Goal: Task Accomplishment & Management: Manage account settings

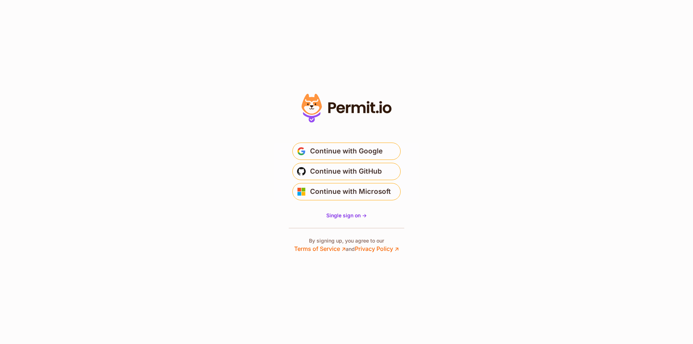
click at [370, 153] on span "Continue with Google" at bounding box center [346, 151] width 73 height 12
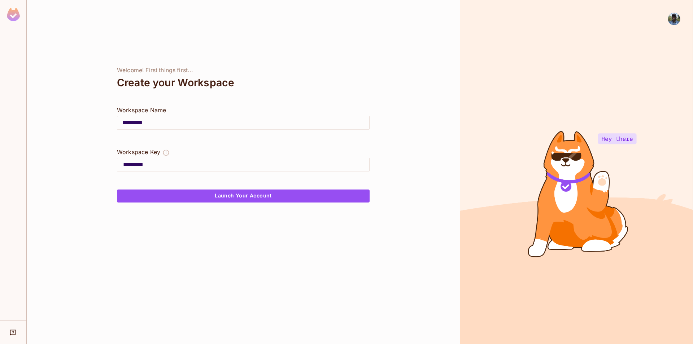
drag, startPoint x: 150, startPoint y: 122, endPoint x: 117, endPoint y: 121, distance: 33.2
click at [117, 121] on div "********* ​" at bounding box center [243, 123] width 253 height 14
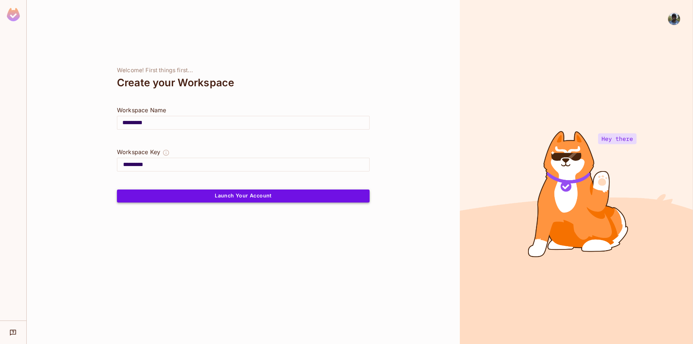
click at [240, 196] on button "Launch Your Account" at bounding box center [243, 195] width 253 height 13
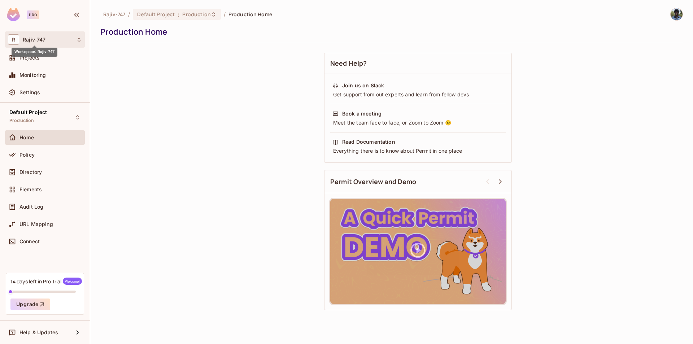
click at [40, 41] on span "Rajiv-747" at bounding box center [34, 40] width 23 height 6
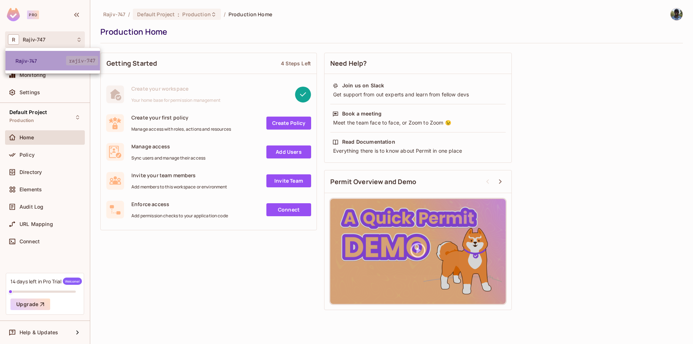
click at [39, 60] on span "Rajiv-747" at bounding box center [41, 60] width 51 height 7
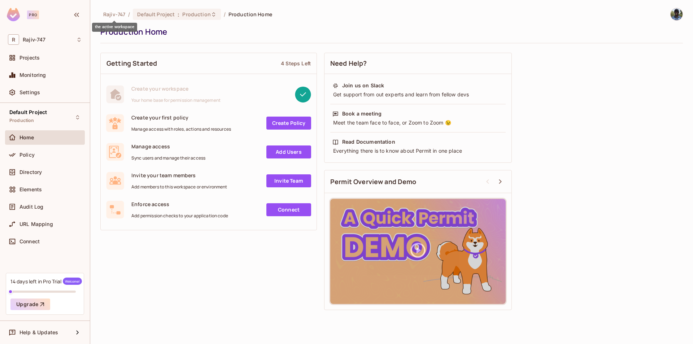
click at [117, 12] on span "Rajiv-747" at bounding box center [114, 14] width 22 height 7
click at [79, 15] on icon "button" at bounding box center [76, 14] width 9 height 9
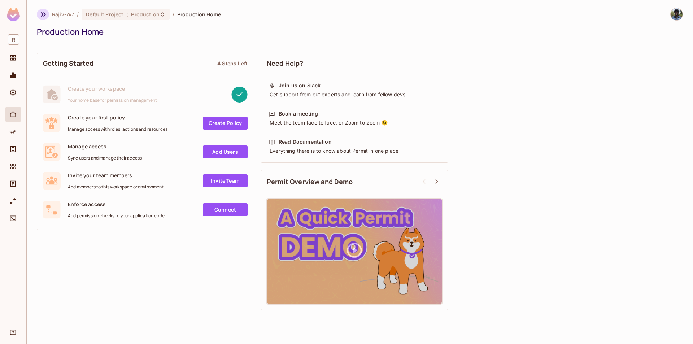
click at [41, 15] on icon "button" at bounding box center [43, 14] width 9 height 9
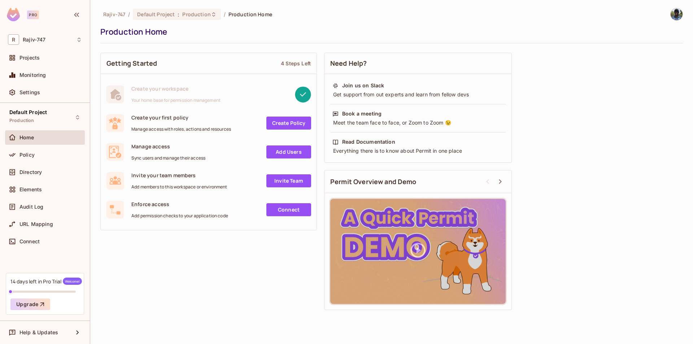
click at [677, 18] on img at bounding box center [677, 14] width 12 height 12
click at [642, 83] on li "Log out" at bounding box center [649, 79] width 97 height 12
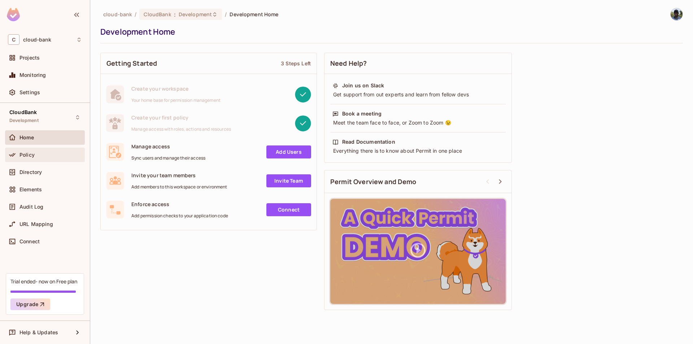
click at [34, 154] on span "Policy" at bounding box center [26, 155] width 15 height 6
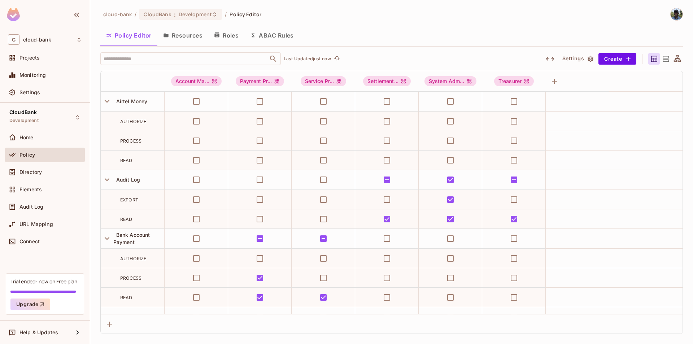
click at [223, 35] on button "Roles" at bounding box center [226, 35] width 36 height 18
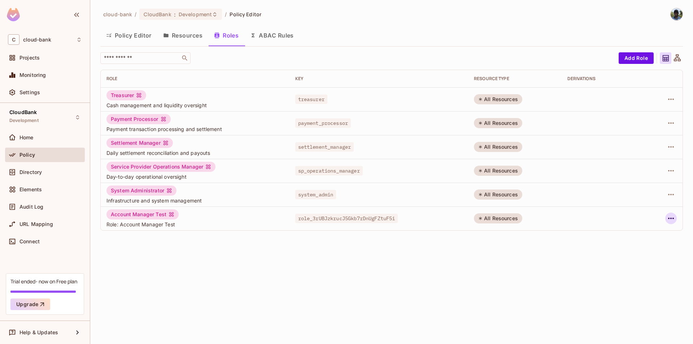
click at [672, 217] on icon "button" at bounding box center [671, 218] width 9 height 9
click at [637, 269] on div "Delete Role" at bounding box center [642, 266] width 28 height 7
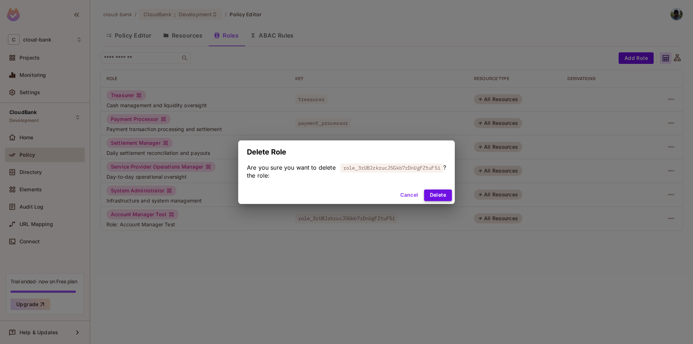
click at [441, 193] on button "Delete" at bounding box center [438, 195] width 28 height 12
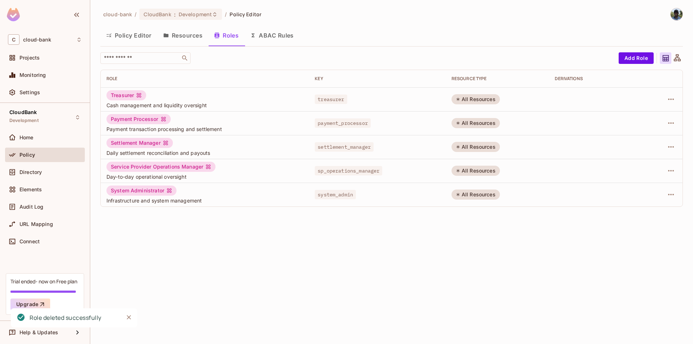
click at [129, 315] on icon "Close" at bounding box center [128, 317] width 7 height 7
click at [217, 279] on div "cloud-bank / CloudBank : Development / Policy Editor Policy Editor Resources Ro…" at bounding box center [391, 172] width 603 height 344
click at [678, 61] on icon at bounding box center [677, 57] width 7 height 7
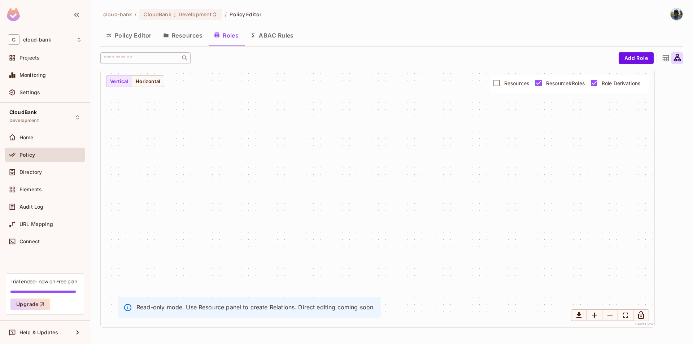
click at [664, 58] on icon at bounding box center [665, 58] width 9 height 9
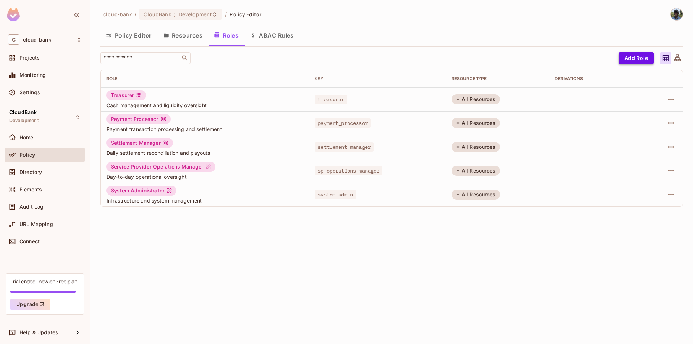
click at [647, 60] on button "Add Role" at bounding box center [636, 58] width 35 height 12
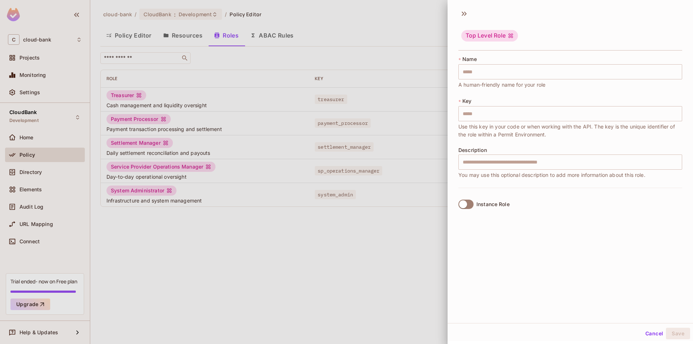
click at [313, 241] on div at bounding box center [346, 172] width 693 height 344
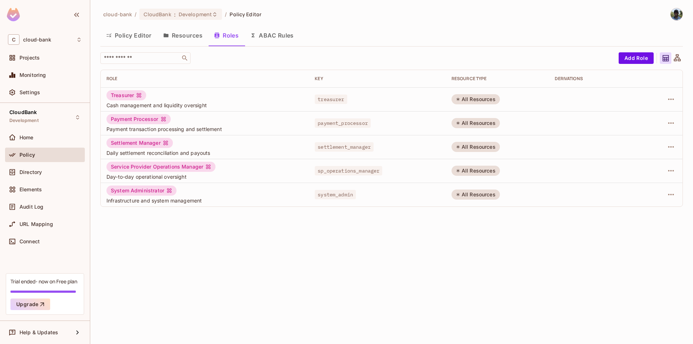
click at [404, 247] on div "cloud-bank / CloudBank : Development / Policy Editor Policy Editor Resources Ro…" at bounding box center [391, 172] width 603 height 344
click at [322, 248] on div "cloud-bank / CloudBank : Development / Policy Editor Policy Editor Resources Ro…" at bounding box center [391, 172] width 603 height 344
click at [312, 270] on div "cloud-bank / CloudBank : Development / Policy Editor Policy Editor Resources Ro…" at bounding box center [391, 172] width 603 height 344
click at [349, 31] on div "Policy Editor Resources Roles ABAC Rules" at bounding box center [391, 35] width 583 height 18
click at [397, 28] on div "Policy Editor Resources Roles ABAC Rules" at bounding box center [391, 35] width 583 height 18
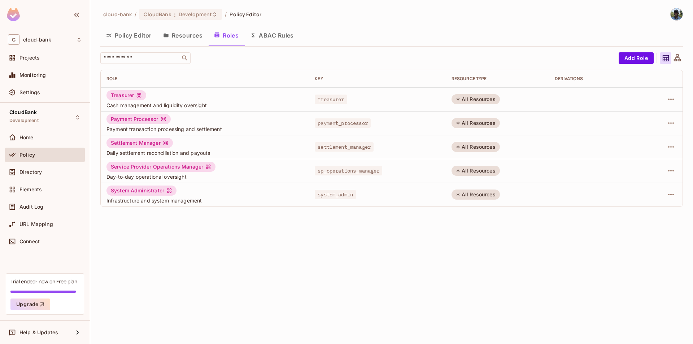
click at [421, 30] on div "Policy Editor Resources Roles ABAC Rules" at bounding box center [391, 35] width 583 height 18
click at [465, 239] on div "cloud-bank / CloudBank : Development / Policy Editor Policy Editor Resources Ro…" at bounding box center [391, 172] width 603 height 344
click at [69, 116] on div "CloudBank Development" at bounding box center [45, 117] width 80 height 20
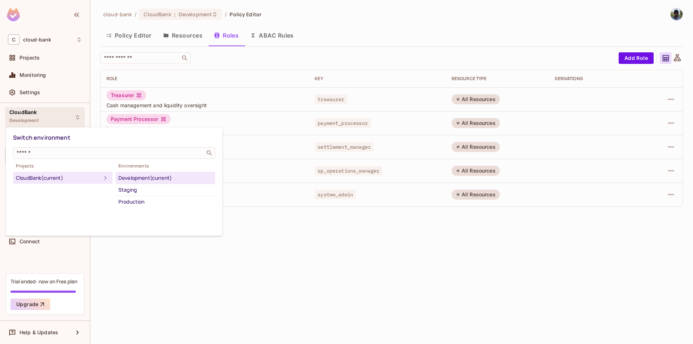
click at [314, 281] on div at bounding box center [346, 172] width 693 height 344
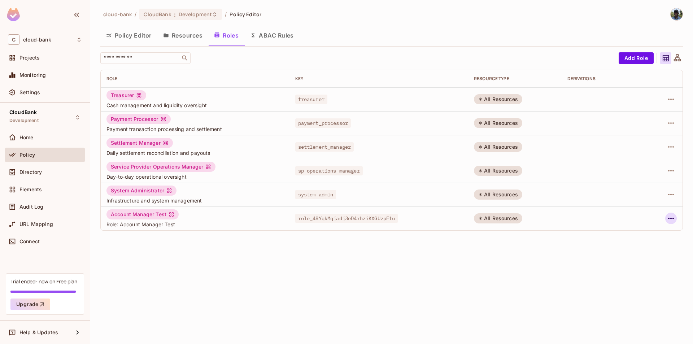
click at [673, 218] on icon "button" at bounding box center [671, 218] width 6 height 1
click at [638, 270] on div "Delete Role" at bounding box center [642, 266] width 28 height 7
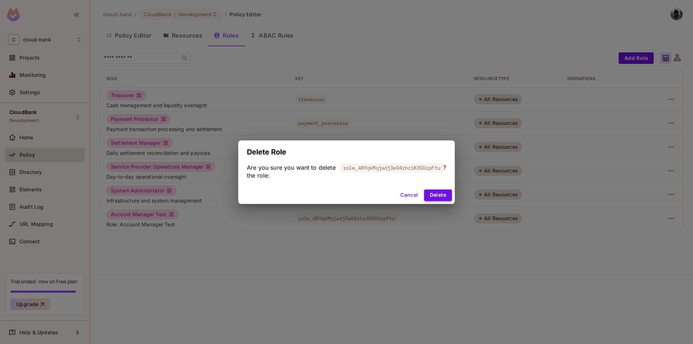
click at [433, 200] on button "Delete" at bounding box center [438, 195] width 28 height 12
